Goal: Task Accomplishment & Management: Manage account settings

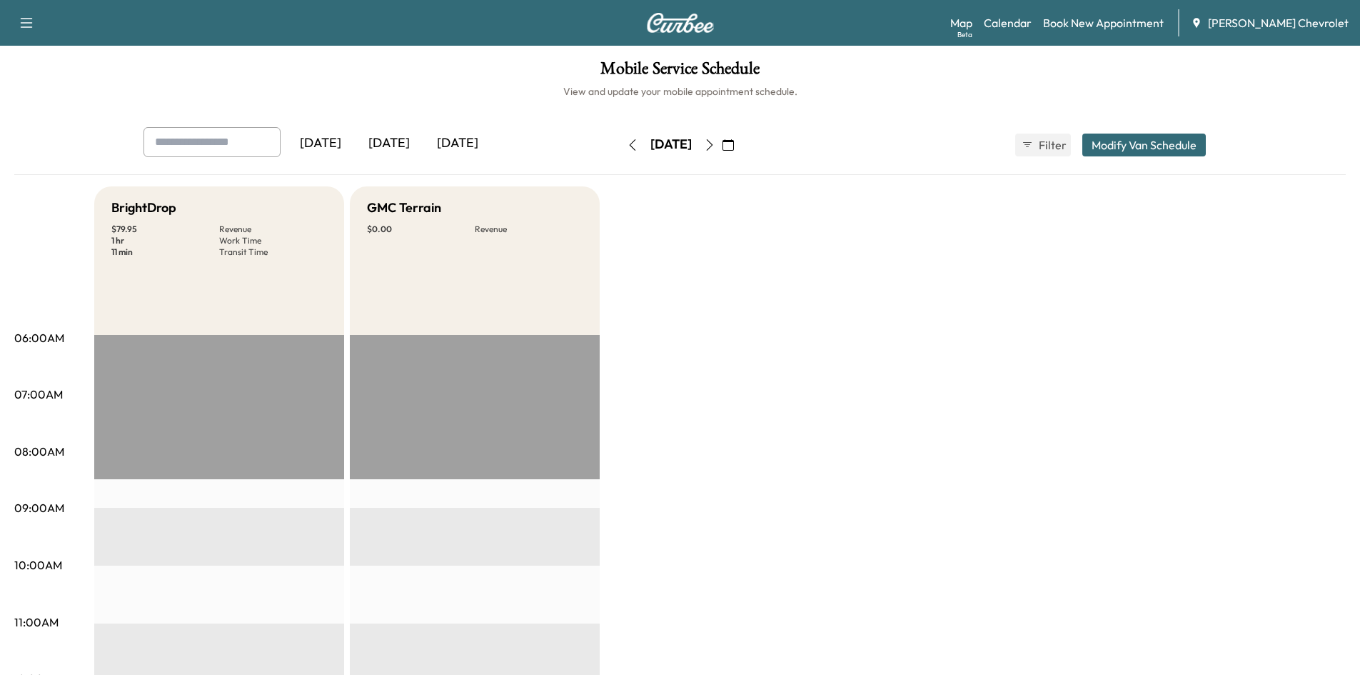
click at [394, 146] on div "[DATE]" at bounding box center [389, 143] width 69 height 33
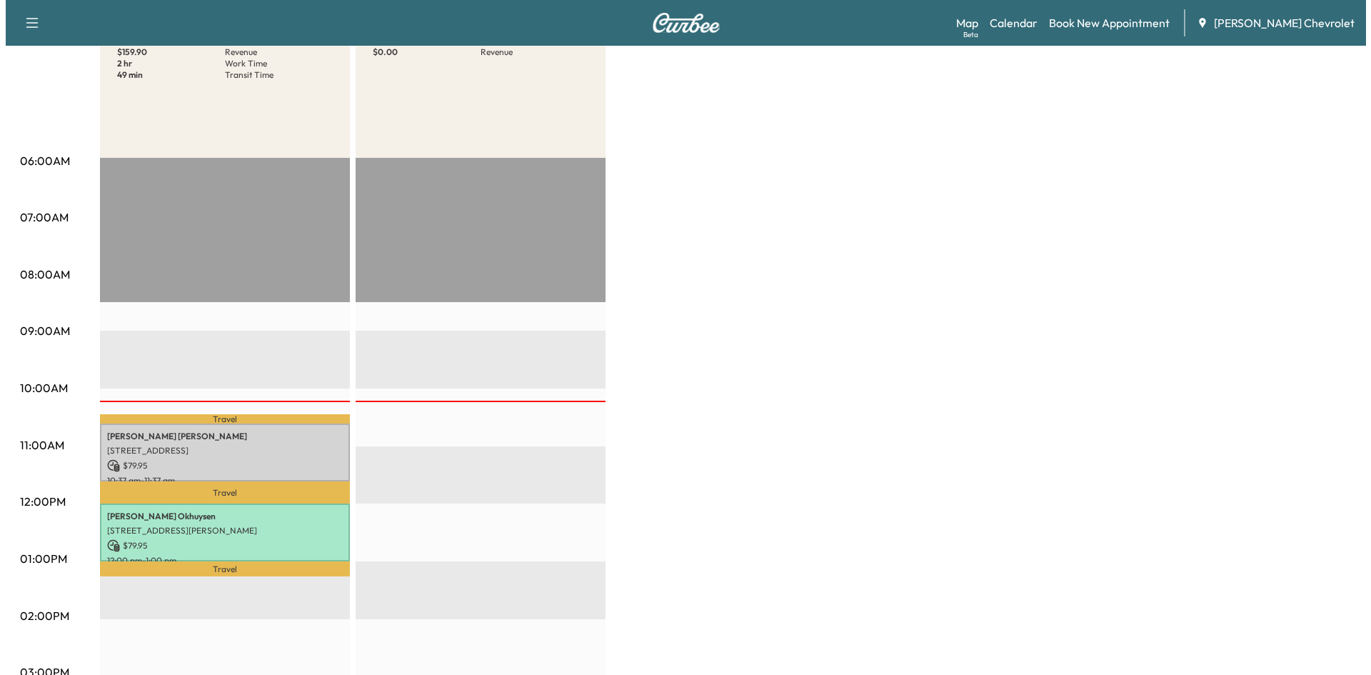
scroll to position [357, 0]
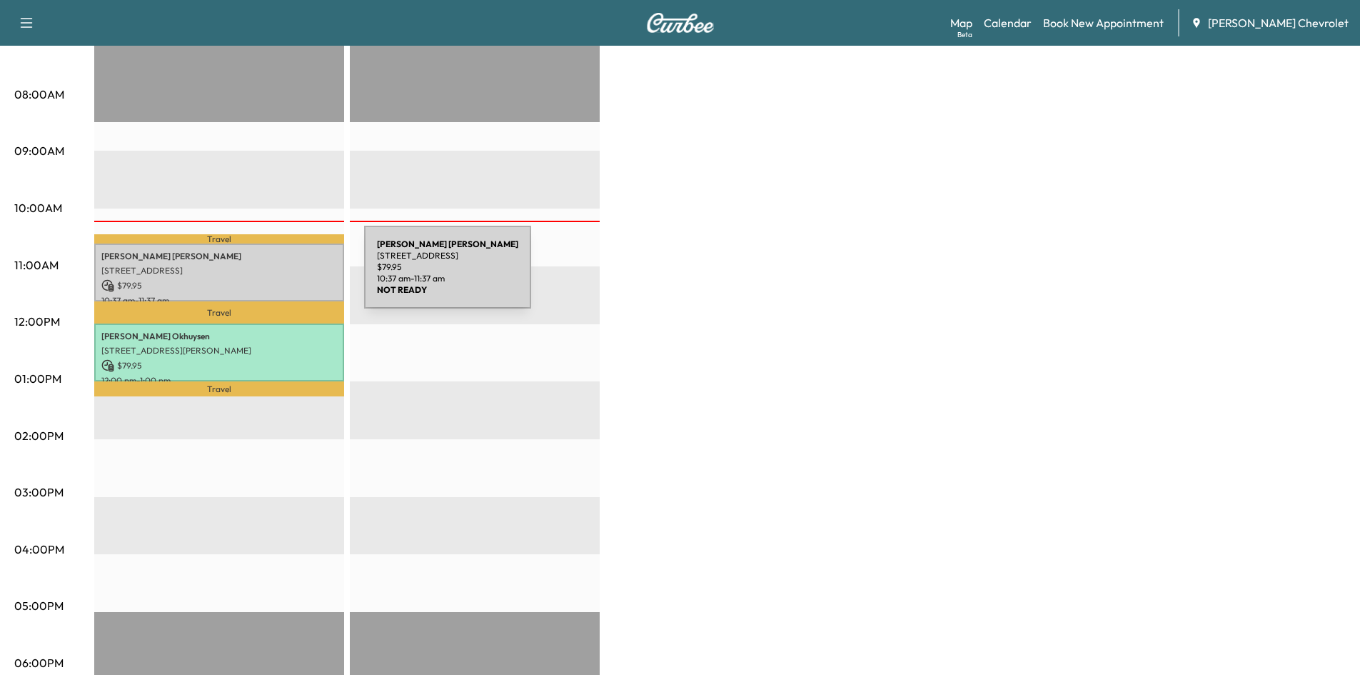
click at [209, 252] on p "[PERSON_NAME]" at bounding box center [219, 256] width 236 height 11
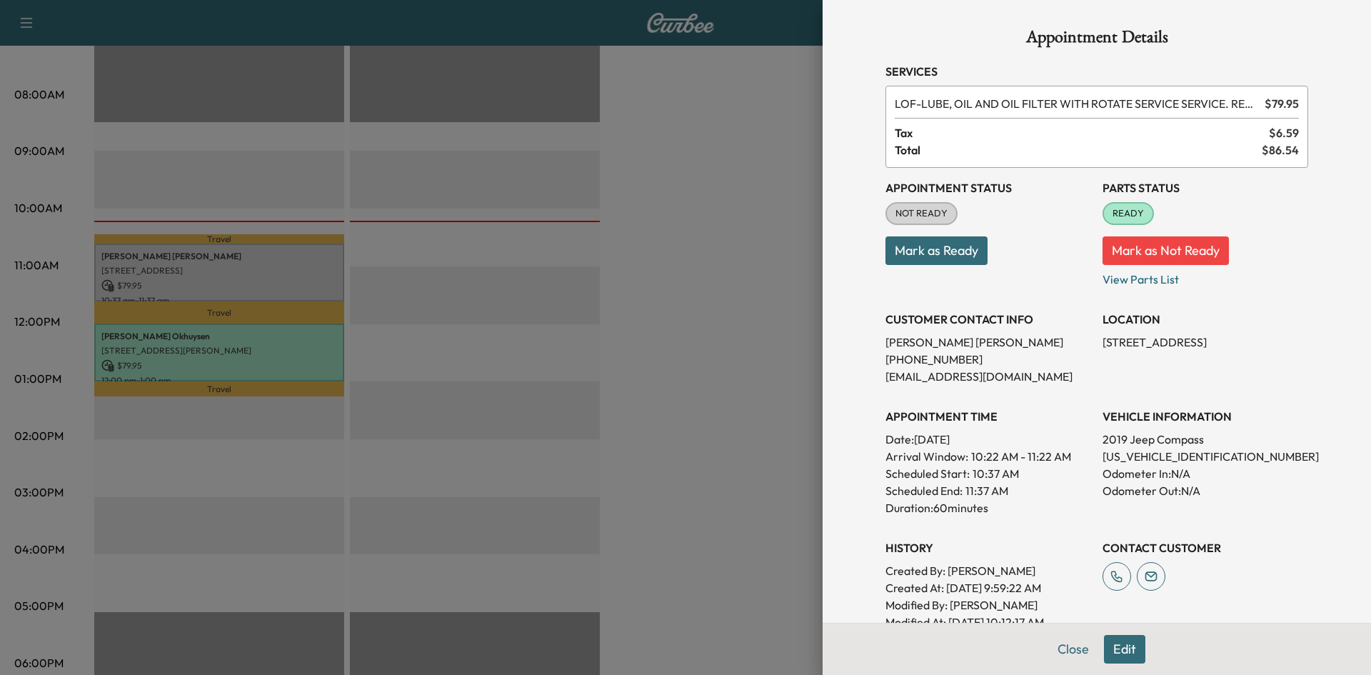
click at [925, 250] on button "Mark as Ready" at bounding box center [936, 250] width 102 height 29
click at [743, 269] on div at bounding box center [685, 337] width 1371 height 675
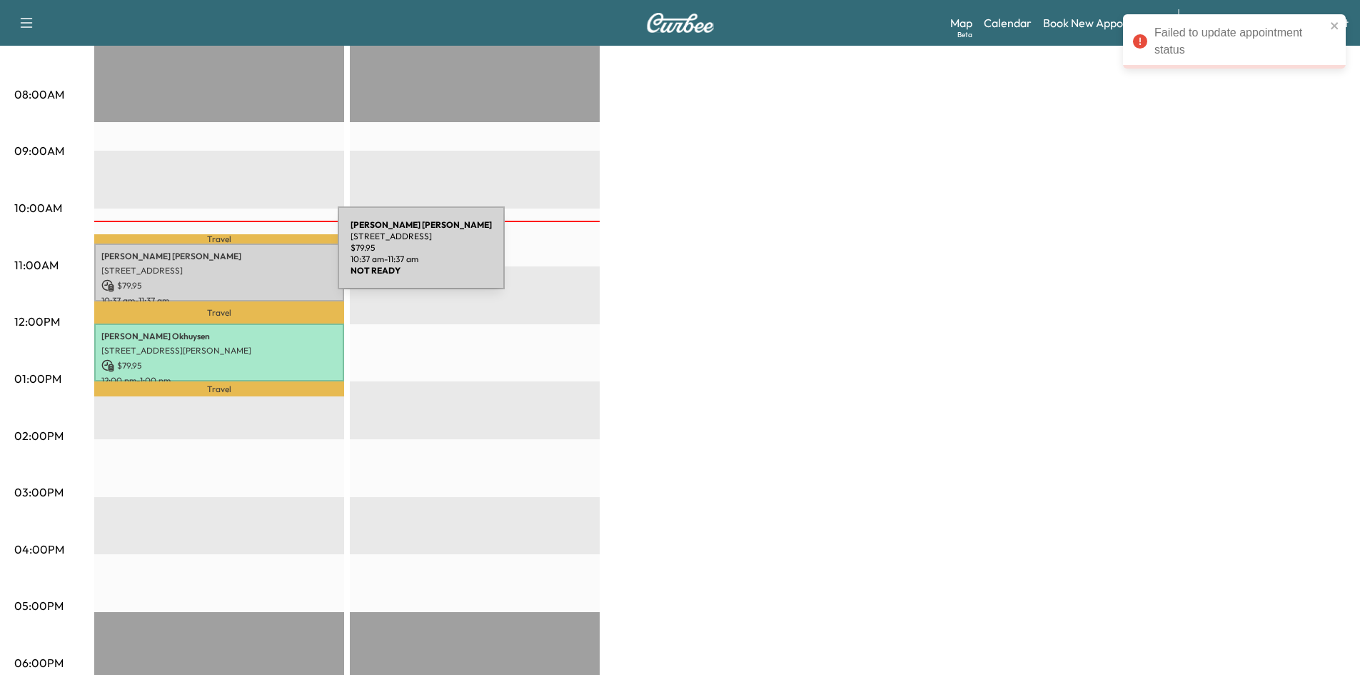
click at [231, 255] on p "[PERSON_NAME]" at bounding box center [219, 256] width 236 height 11
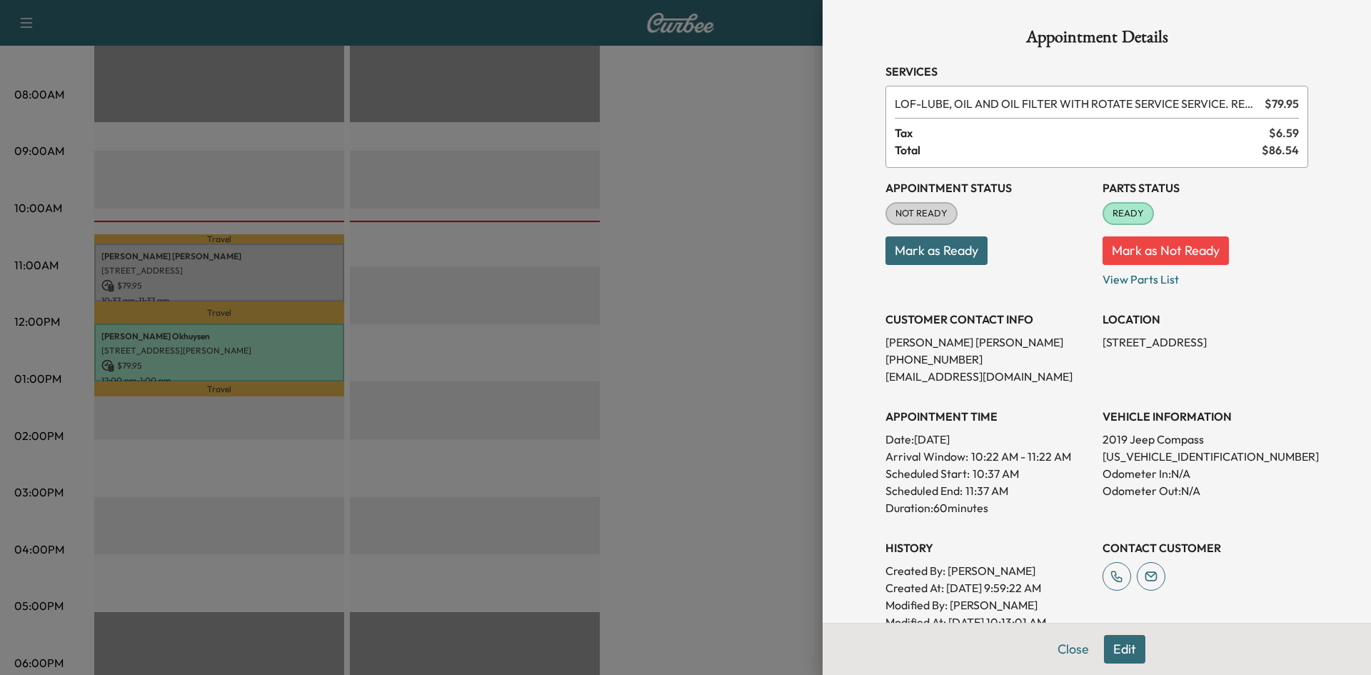
click at [925, 254] on button "Mark as Ready" at bounding box center [936, 250] width 102 height 29
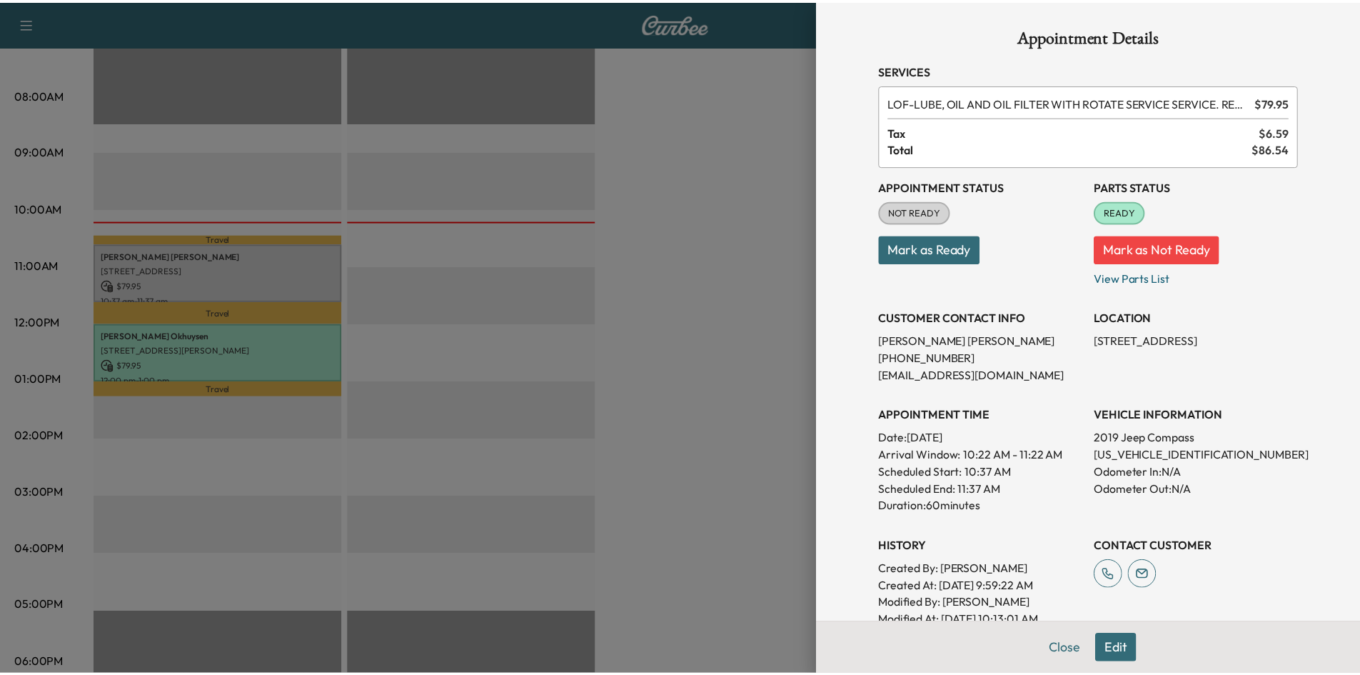
scroll to position [0, 0]
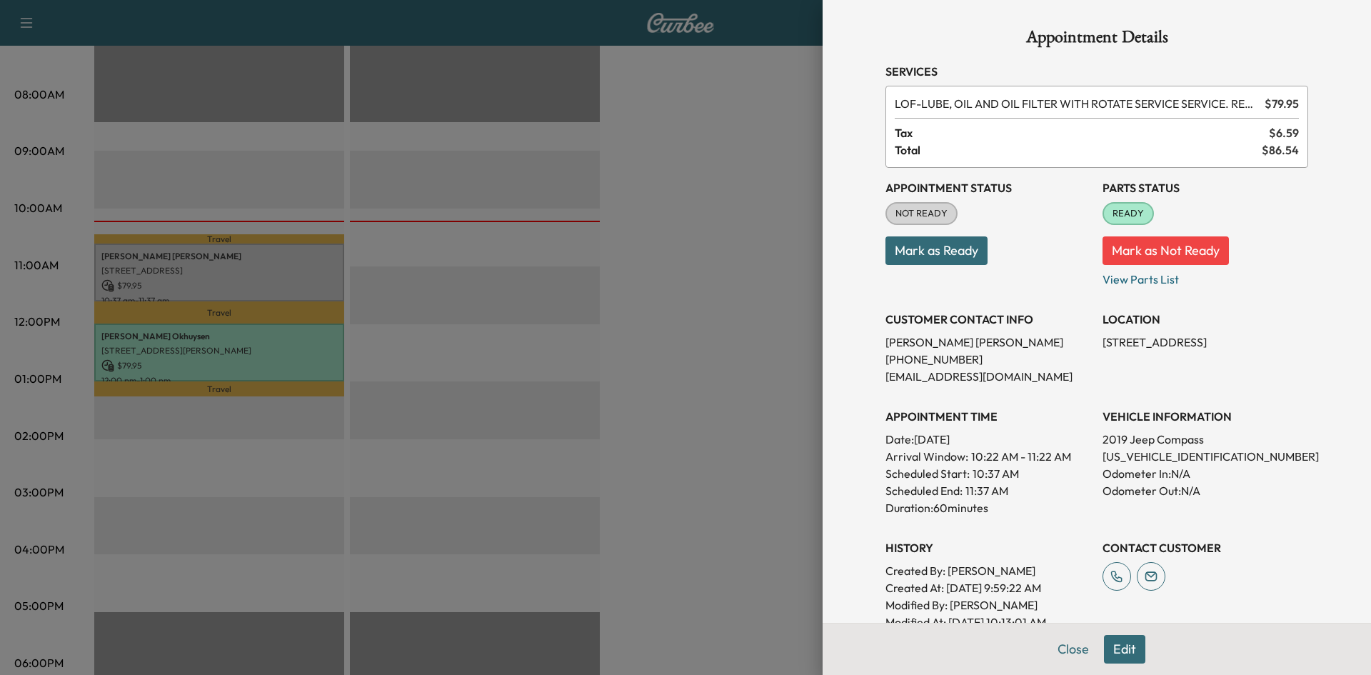
click at [926, 257] on button "Mark as Ready" at bounding box center [936, 250] width 102 height 29
click at [709, 310] on div at bounding box center [685, 337] width 1371 height 675
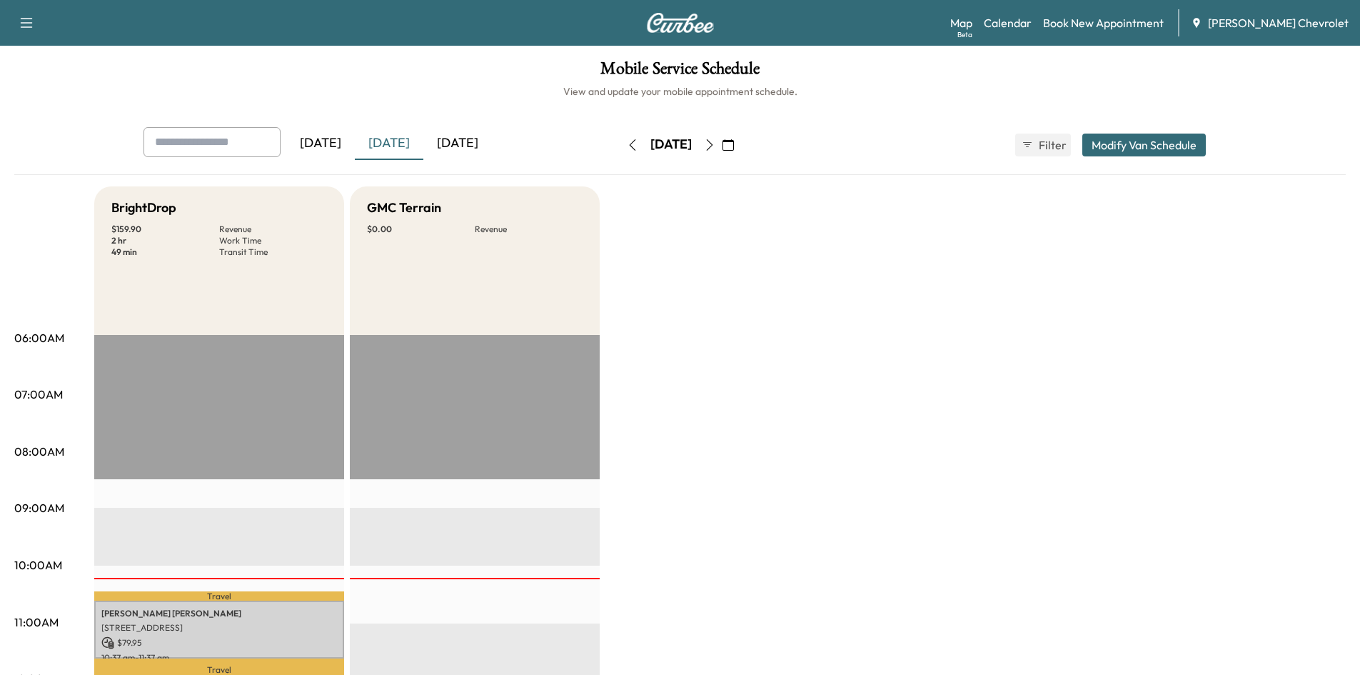
drag, startPoint x: 471, startPoint y: 141, endPoint x: 496, endPoint y: 156, distance: 29.1
click at [471, 141] on div "[DATE]" at bounding box center [457, 143] width 69 height 33
